Goal: Task Accomplishment & Management: Use online tool/utility

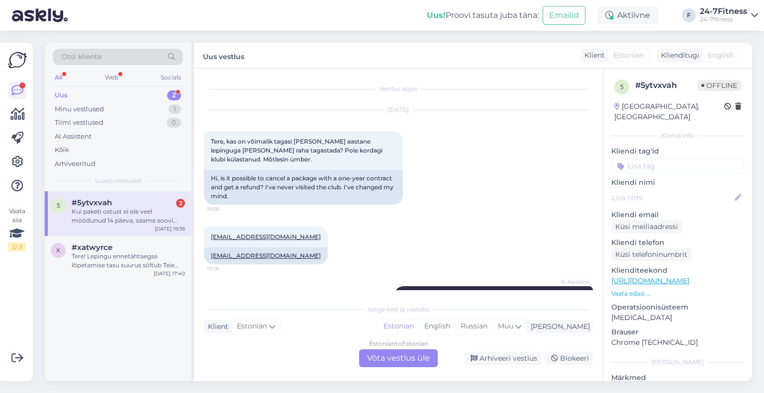
scroll to position [135, 0]
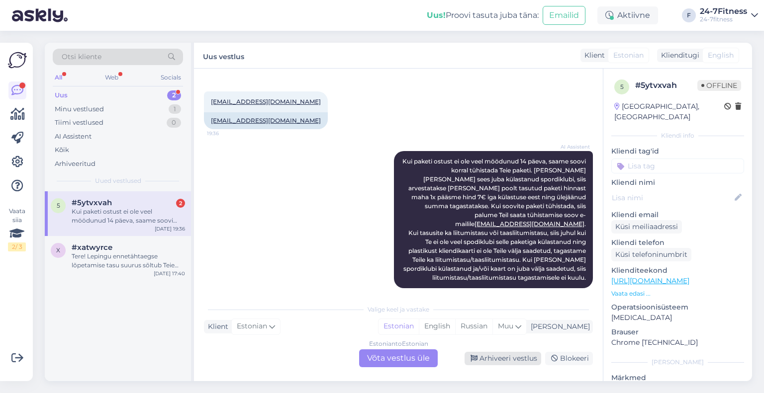
click at [511, 359] on div "Arhiveeri vestlus" at bounding box center [502, 358] width 77 height 13
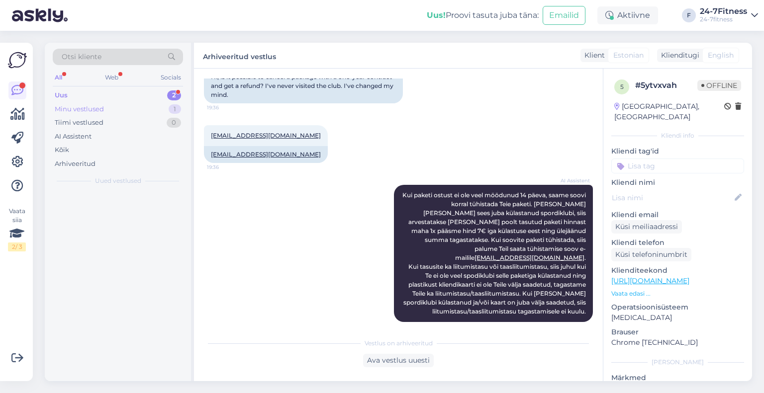
click at [96, 109] on div "Minu vestlused" at bounding box center [79, 109] width 49 height 10
click at [88, 210] on div "ok" at bounding box center [128, 211] width 113 height 9
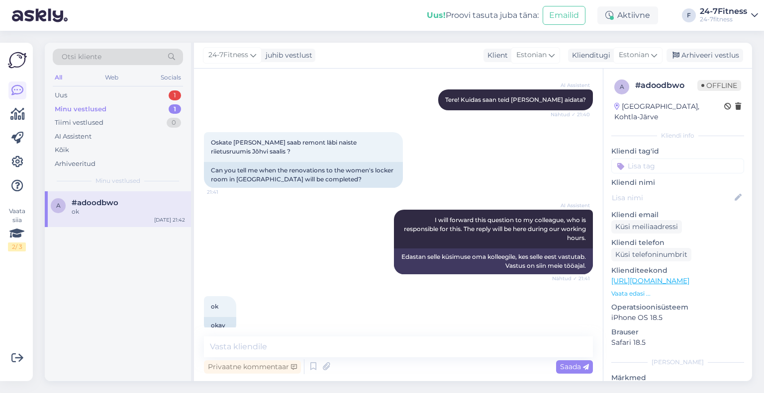
scroll to position [118, 0]
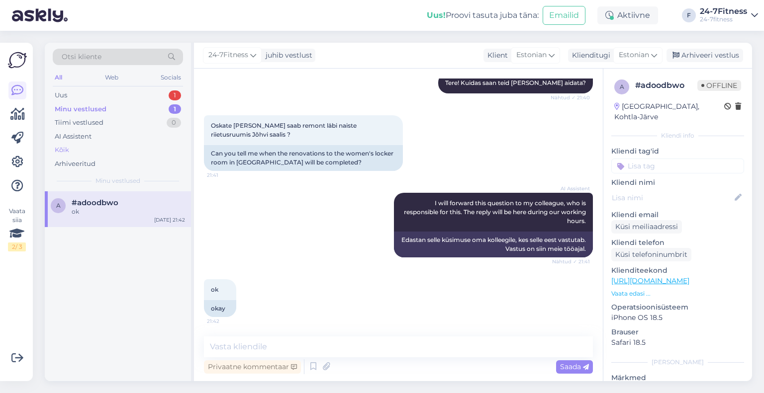
click at [67, 155] on div "Kõik" at bounding box center [118, 150] width 130 height 14
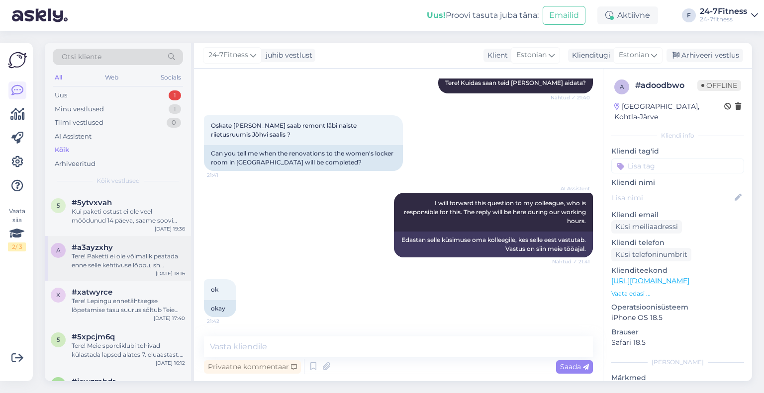
click at [96, 248] on span "#a3ayzxhy" at bounding box center [92, 247] width 41 height 9
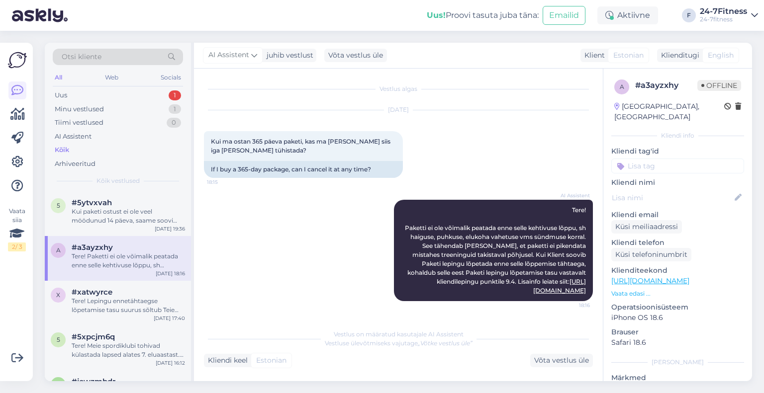
scroll to position [0, 0]
click at [549, 359] on div "Võta vestlus üle" at bounding box center [561, 360] width 63 height 13
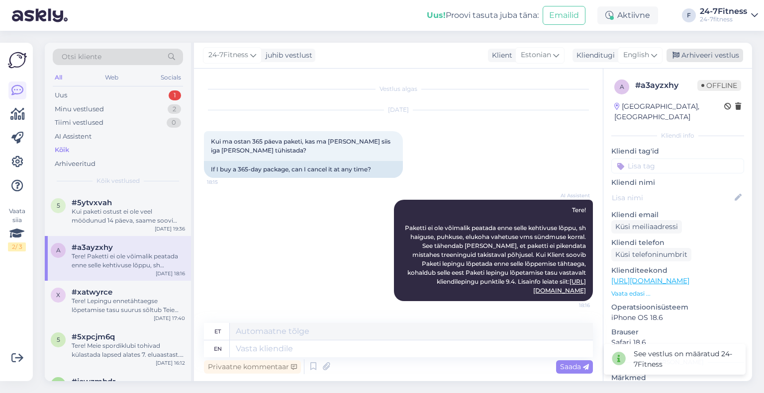
drag, startPoint x: 710, startPoint y: 47, endPoint x: 691, endPoint y: 51, distance: 19.3
click at [691, 51] on div "24-7Fitness juhib vestlust Klient Estonian Klienditugi English Arhiveeri vestlus" at bounding box center [473, 56] width 558 height 26
click at [691, 51] on div "Arhiveeri vestlus" at bounding box center [704, 55] width 77 height 13
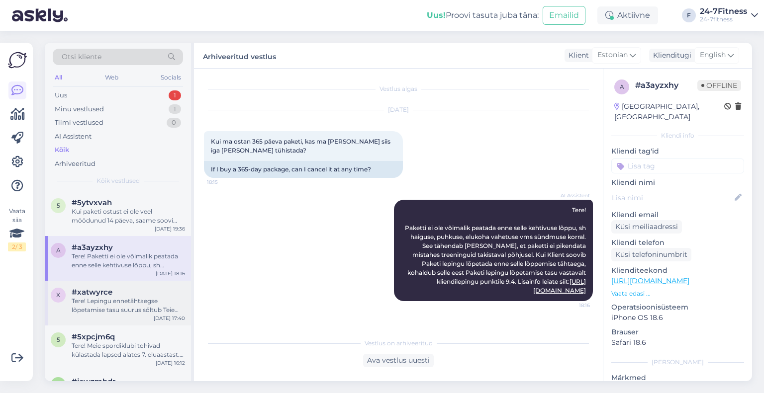
click at [129, 301] on div "Tere! Lepingu ennetähtaegse lõpetamise tasu suurus sõltub Teie lepingust [PERSO…" at bounding box center [128, 306] width 113 height 18
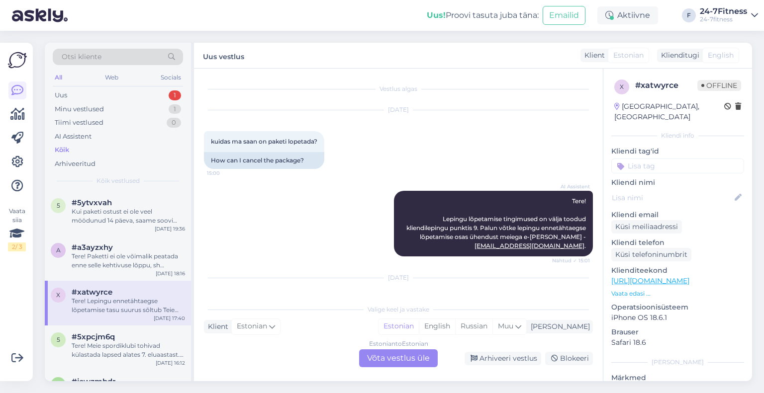
scroll to position [154, 0]
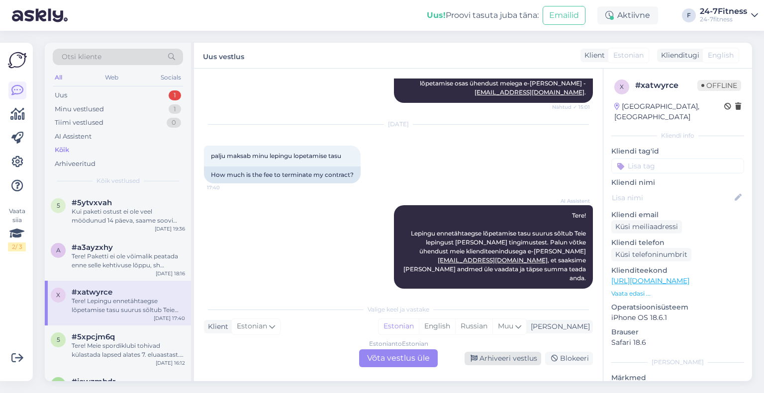
click at [513, 360] on div "Arhiveeri vestlus" at bounding box center [502, 358] width 77 height 13
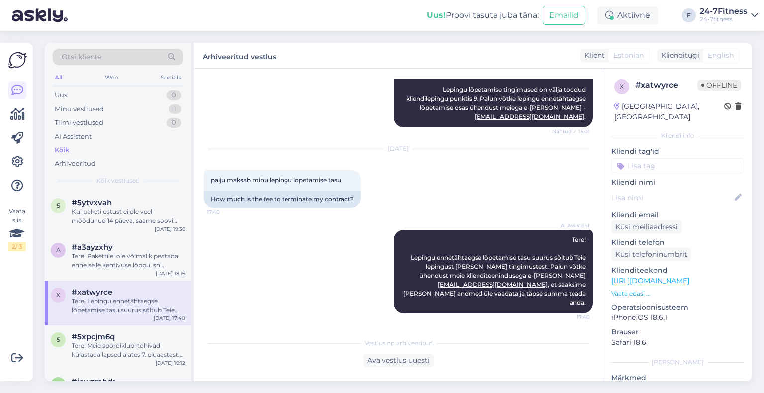
scroll to position [120, 0]
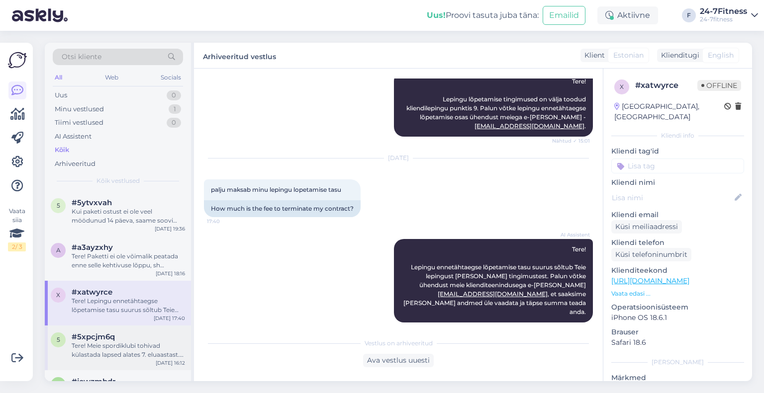
click at [85, 333] on span "#5xpcjm6q" at bounding box center [93, 337] width 43 height 9
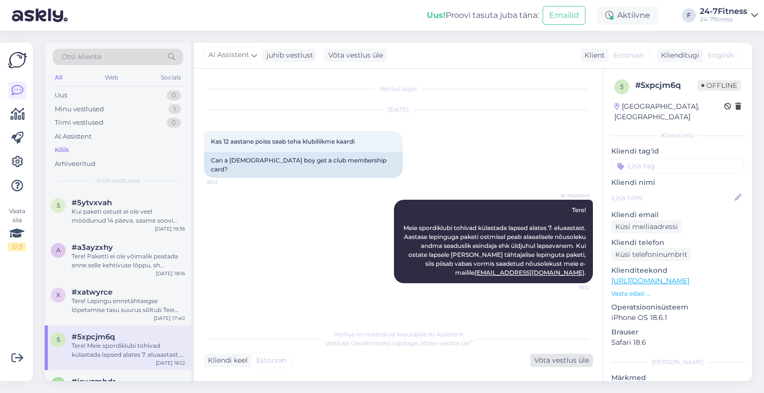
click at [553, 358] on div "Võta vestlus üle" at bounding box center [561, 360] width 63 height 13
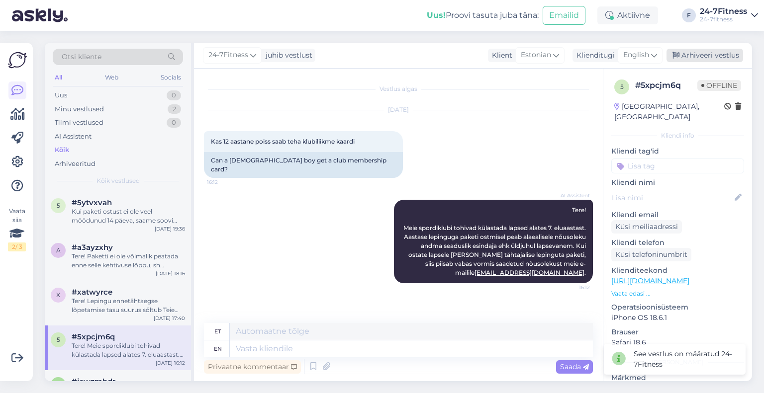
click at [683, 58] on div "Arhiveeri vestlus" at bounding box center [704, 55] width 77 height 13
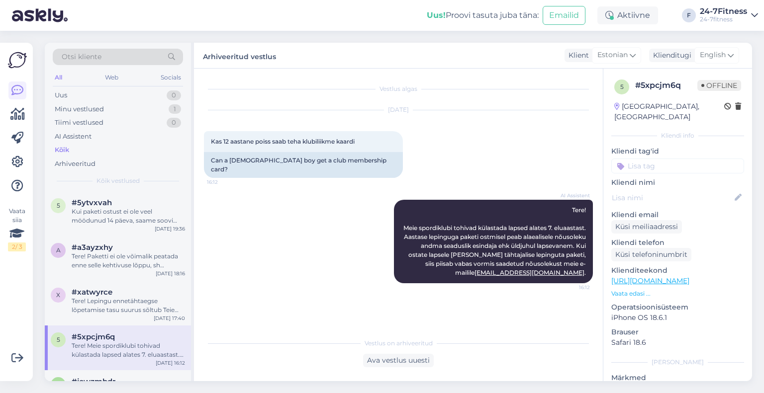
click at [191, 322] on div "Otsi kliente All Web Socials Uus 0 Minu vestlused 1 Tiimi vestlused 0 AI Assist…" at bounding box center [119, 212] width 149 height 339
click at [86, 372] on div "j #jcwzmbdr Всегда рады помочь! Если у вас возникнут другие вопросы, обращайтес…" at bounding box center [118, 392] width 146 height 45
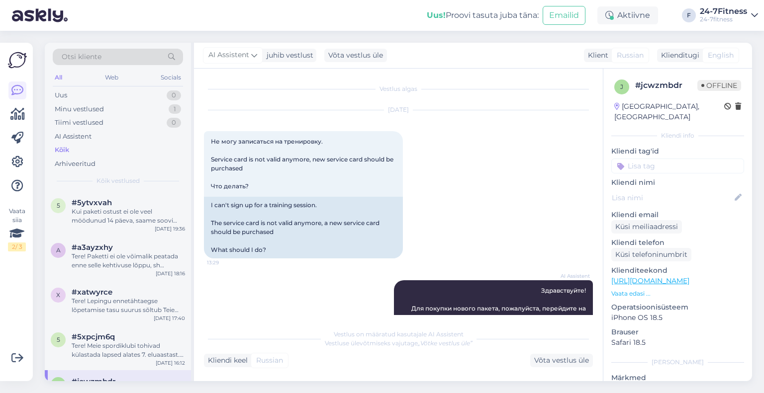
scroll to position [216, 0]
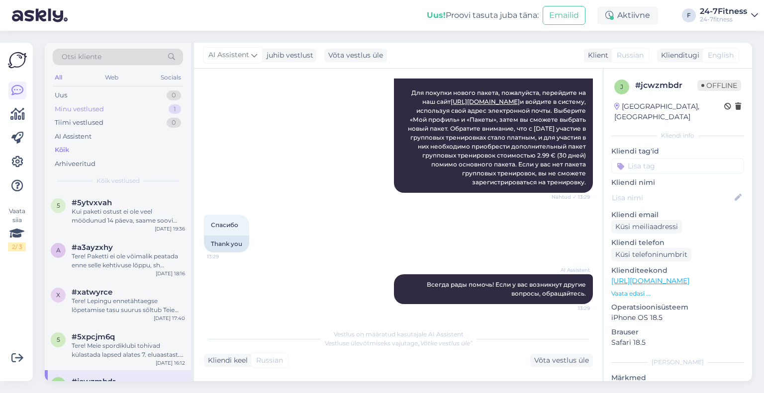
click at [84, 102] on div "Minu vestlused 1" at bounding box center [118, 109] width 130 height 14
